Goal: Find specific page/section: Find specific page/section

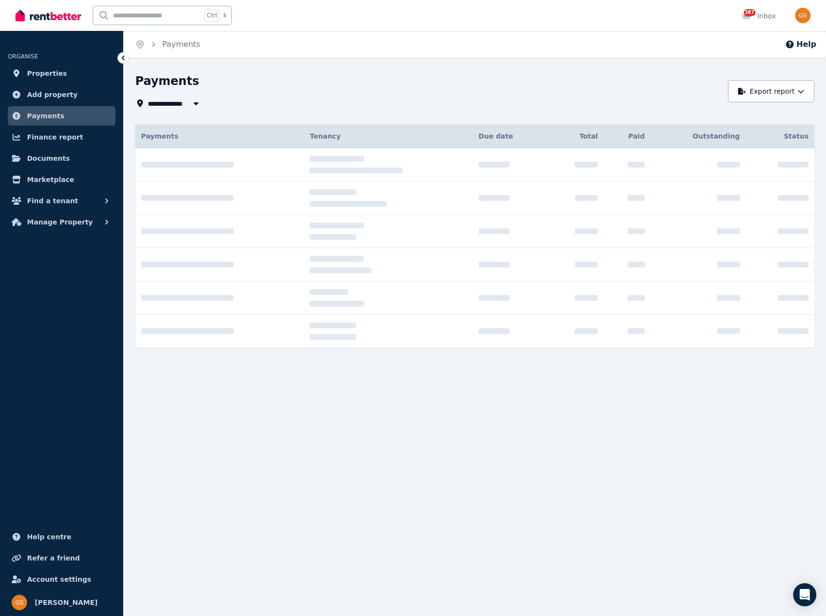
click at [74, 113] on link "Payments" at bounding box center [62, 115] width 108 height 19
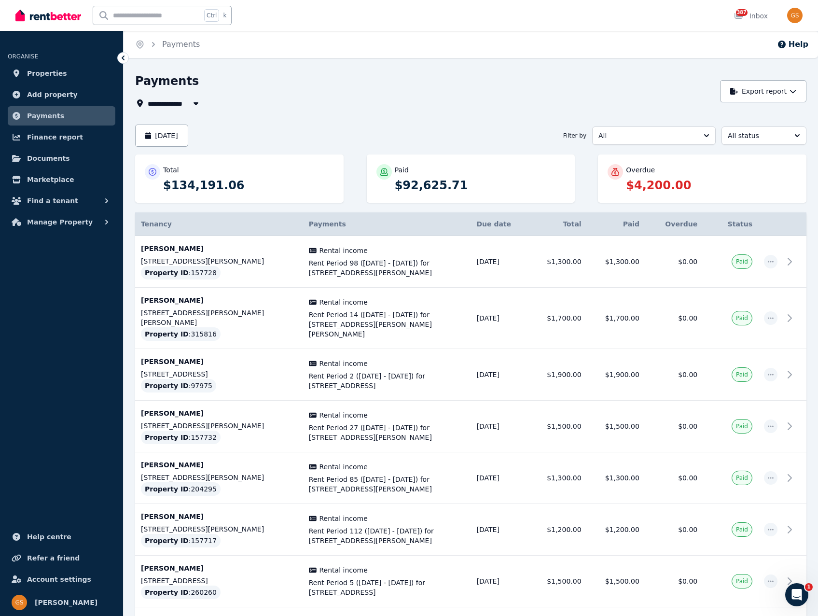
click at [568, 106] on div "**********" at bounding box center [425, 104] width 580 height 12
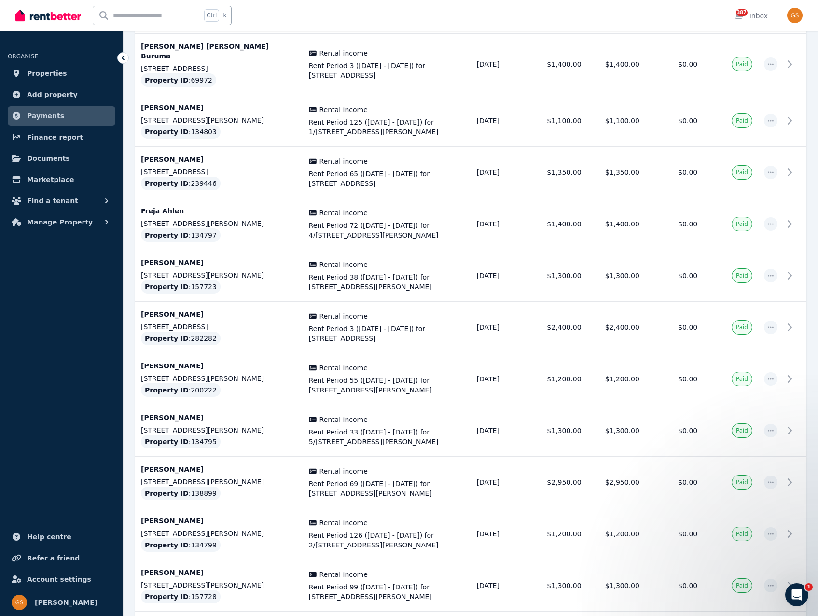
scroll to position [2072, 0]
